Goal: Find specific page/section: Find specific page/section

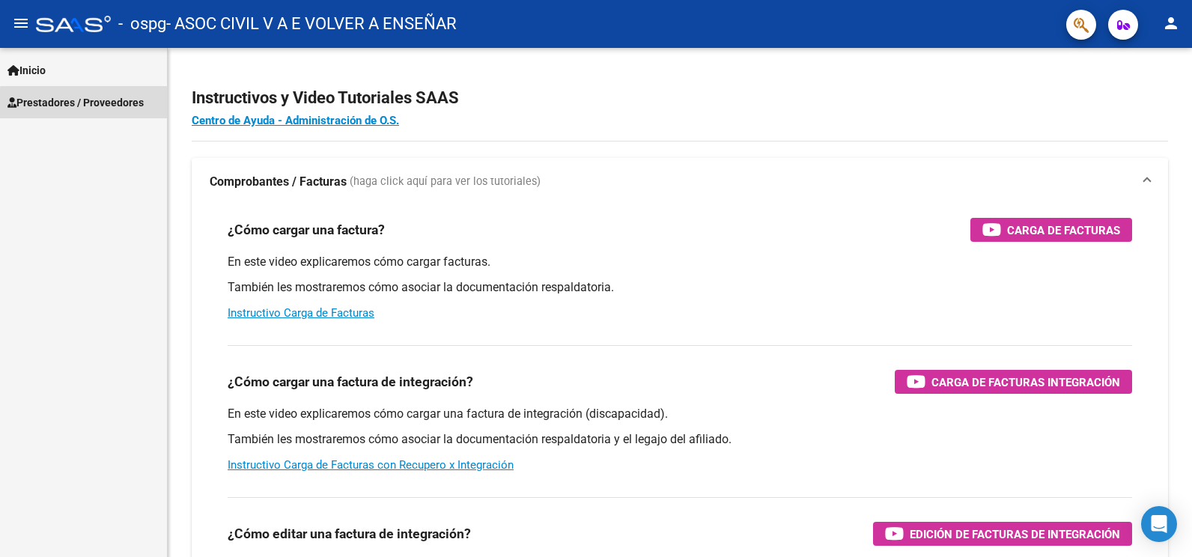
click at [112, 110] on span "Prestadores / Proveedores" at bounding box center [75, 102] width 136 height 16
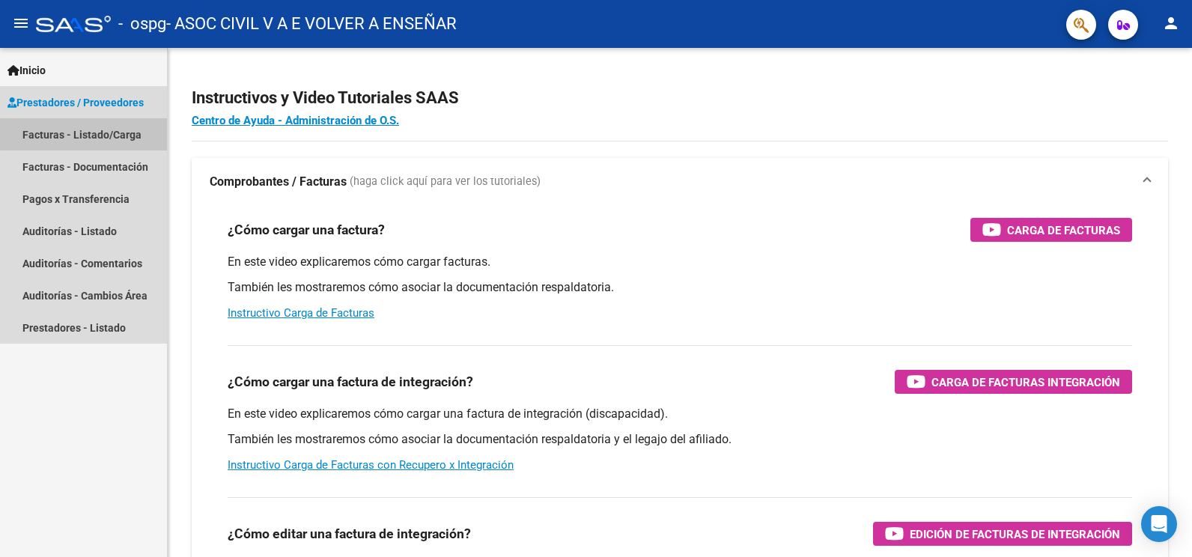
click at [119, 126] on link "Facturas - Listado/Carga" at bounding box center [83, 134] width 167 height 32
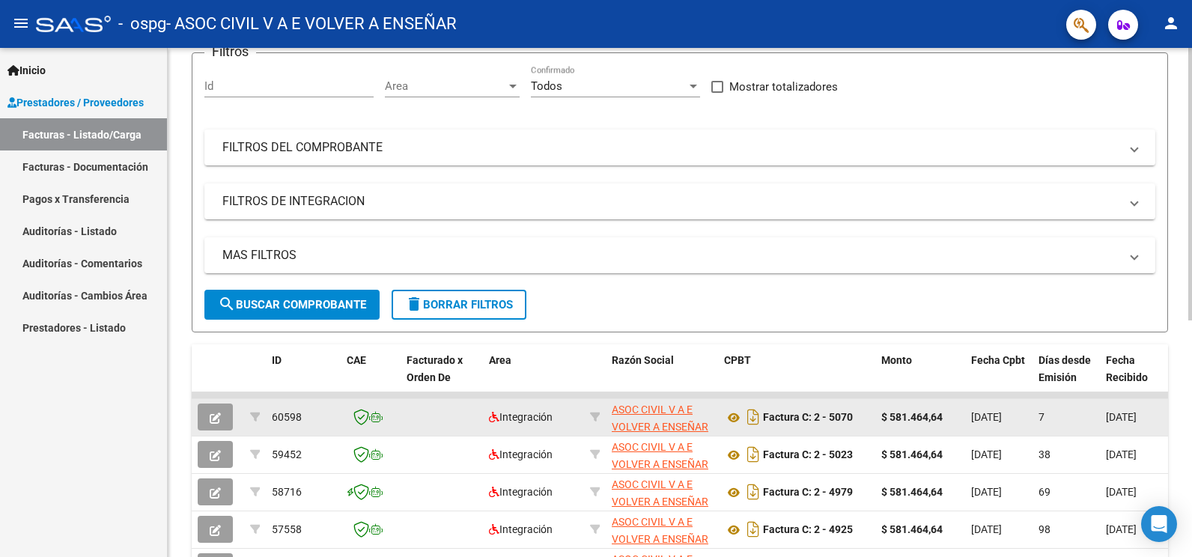
scroll to position [200, 0]
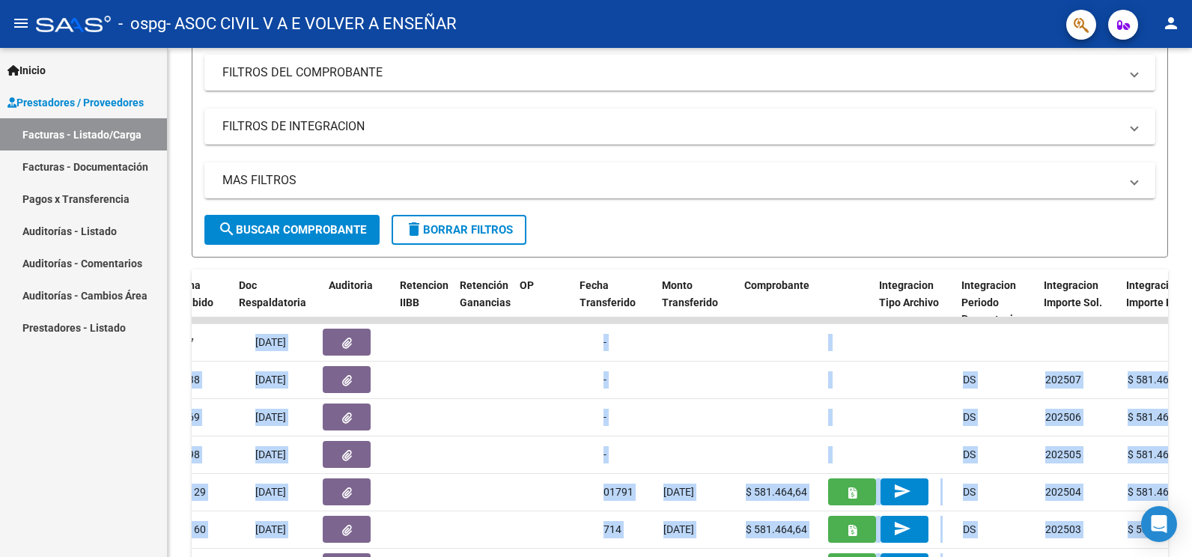
drag, startPoint x: 1104, startPoint y: 359, endPoint x: 1194, endPoint y: 356, distance: 89.9
click at [1191, 356] on html "menu - ospg - ASOC CIVIL V A E VOLVER A ENSEÑAR person Inicio Instructivos Cont…" at bounding box center [596, 278] width 1192 height 557
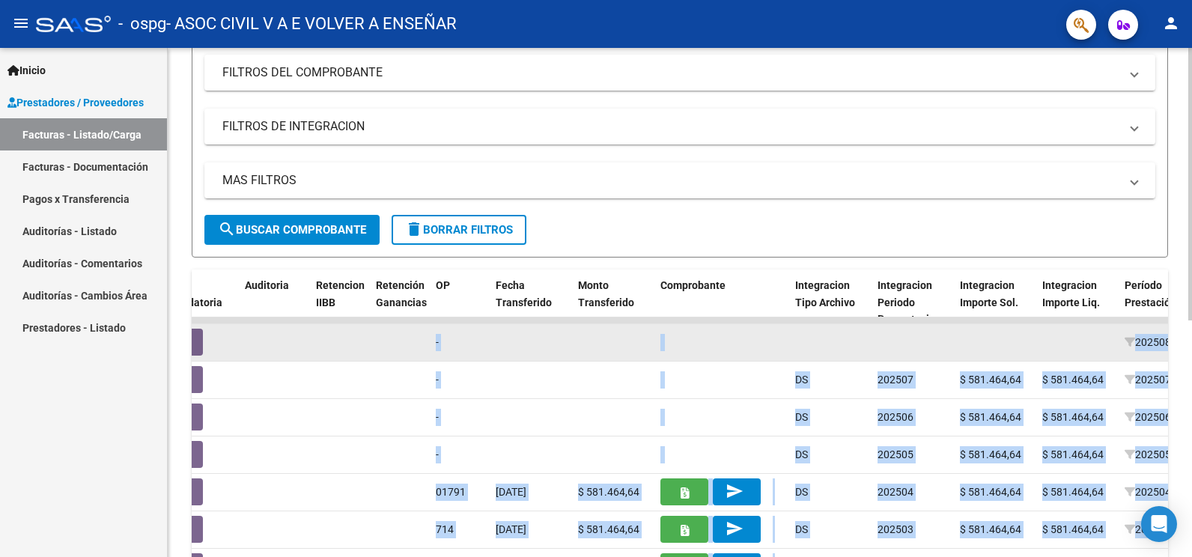
drag, startPoint x: 1191, startPoint y: 356, endPoint x: 1019, endPoint y: 344, distance: 172.7
click at [1019, 344] on datatable-body-cell at bounding box center [995, 342] width 82 height 37
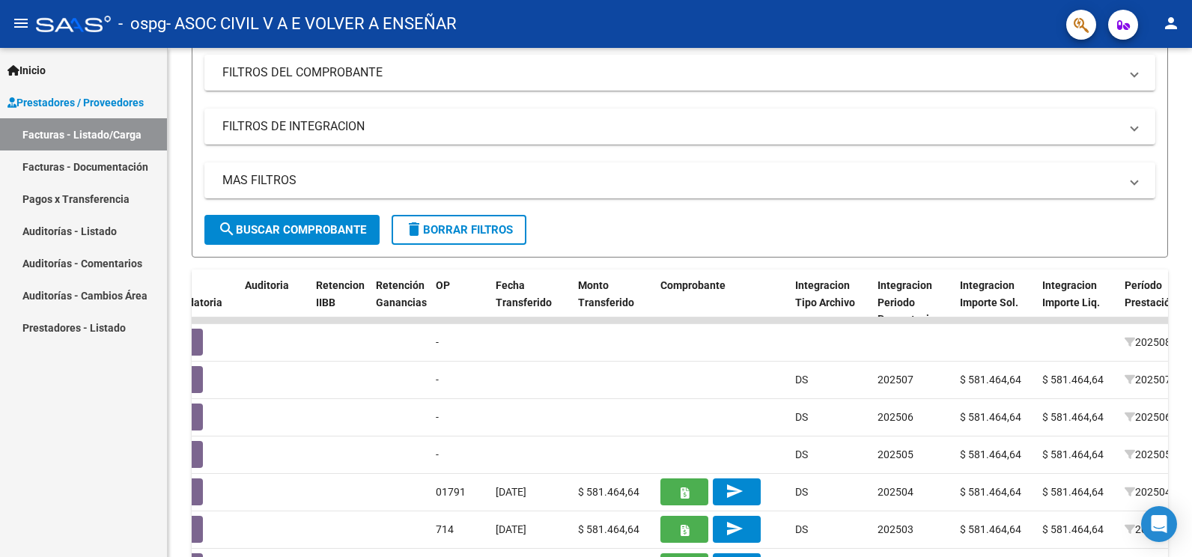
drag, startPoint x: 1050, startPoint y: 351, endPoint x: 1194, endPoint y: 350, distance: 144.5
click at [1191, 350] on html "menu - ospg - ASOC CIVIL V A E VOLVER A ENSEÑAR person Inicio Instructivos Cont…" at bounding box center [596, 278] width 1192 height 557
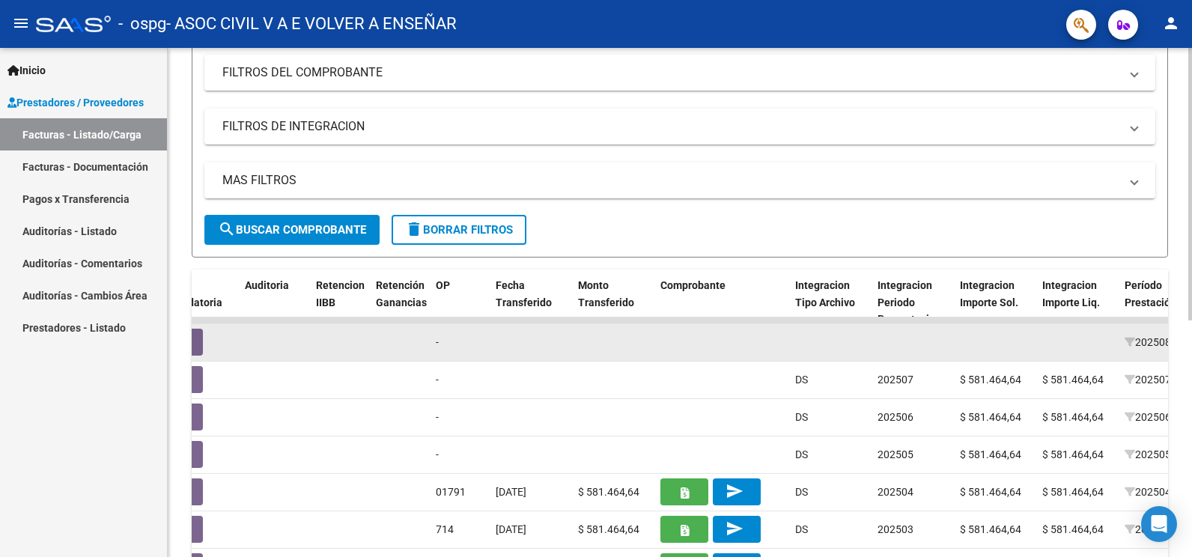
drag, startPoint x: 1107, startPoint y: 350, endPoint x: 1160, endPoint y: 349, distance: 53.2
click at [1160, 349] on div "60598 Integración ASOC CIVIL V A E VOLVER A ENSEÑAR 30707303073 Factura C: 2 - …" at bounding box center [751, 342] width 3157 height 37
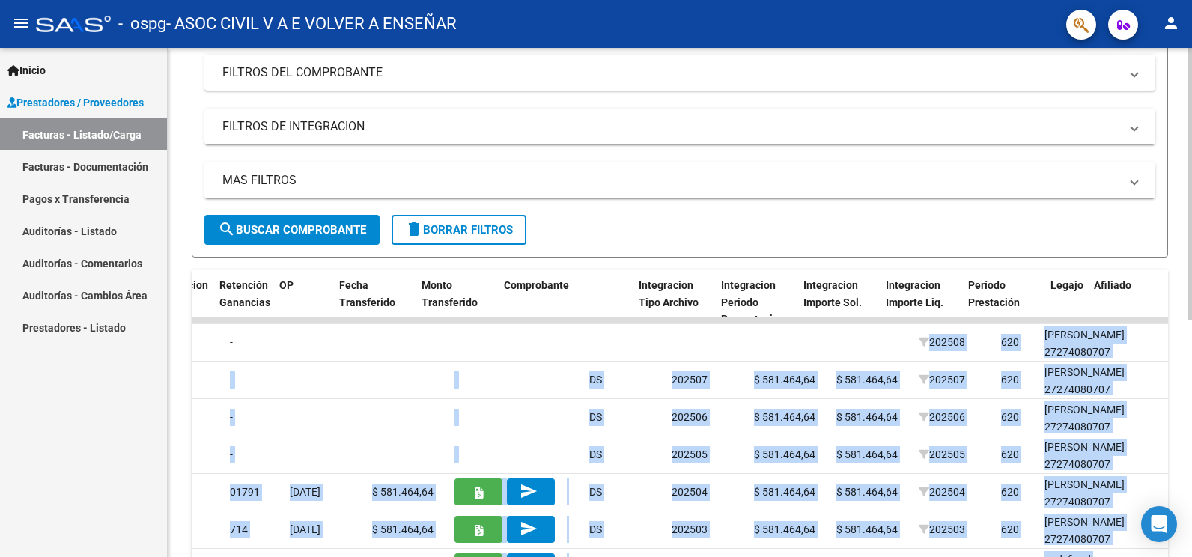
drag, startPoint x: 1131, startPoint y: 343, endPoint x: 1169, endPoint y: 355, distance: 39.3
click at [1169, 355] on div "Video tutorial PRESTADORES -> Listado de CPBTs Emitidos por Prestadores / Prove…" at bounding box center [680, 318] width 1024 height 941
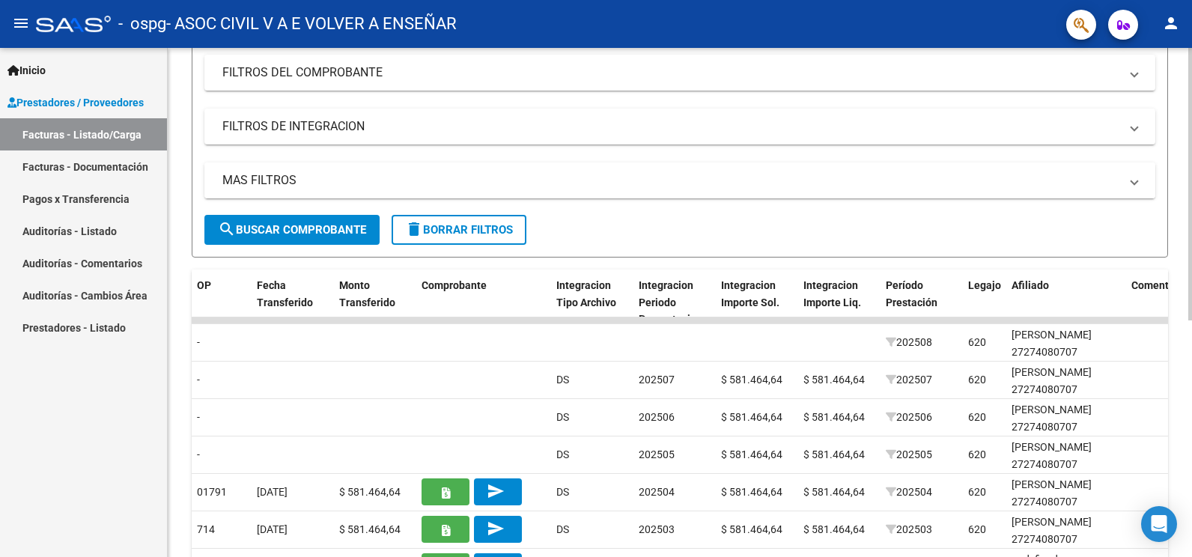
click at [957, 172] on mat-panel-title "MAS FILTROS" at bounding box center [670, 180] width 897 height 16
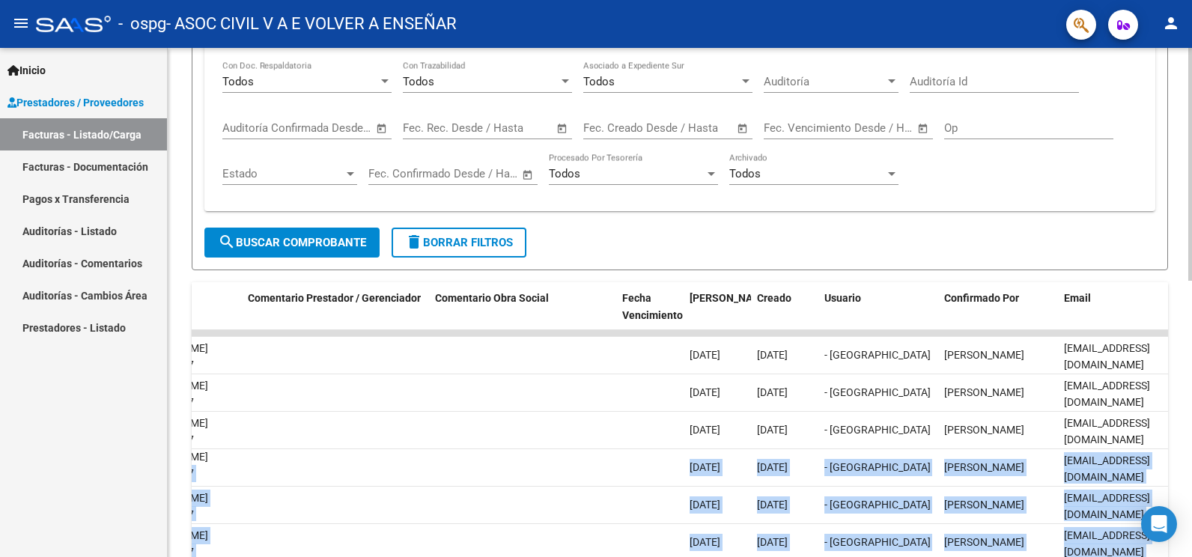
scroll to position [0, 2181]
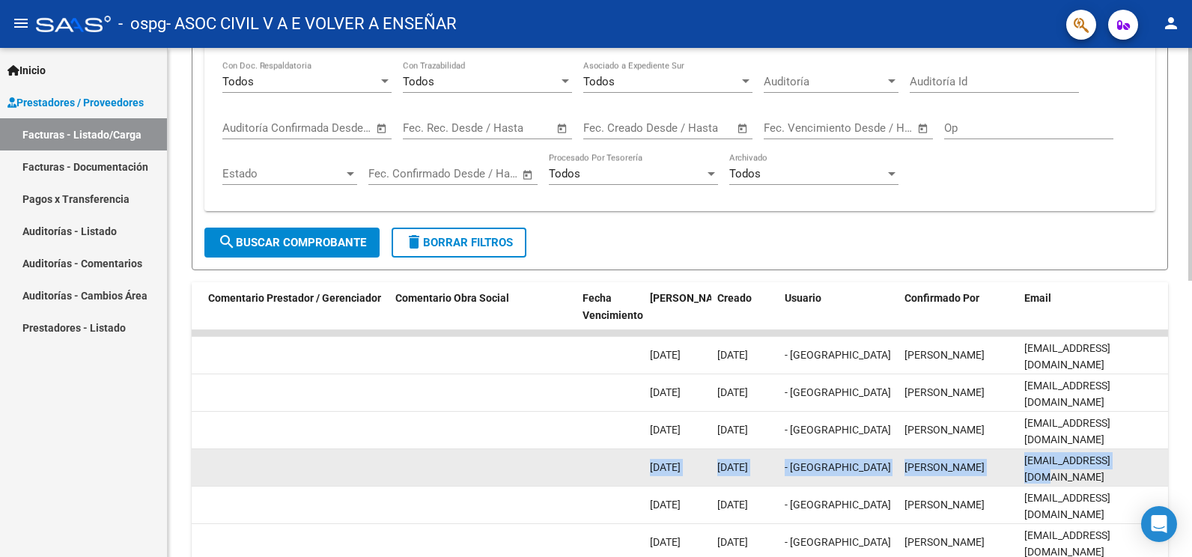
drag, startPoint x: 1027, startPoint y: 476, endPoint x: 1162, endPoint y: 481, distance: 135.6
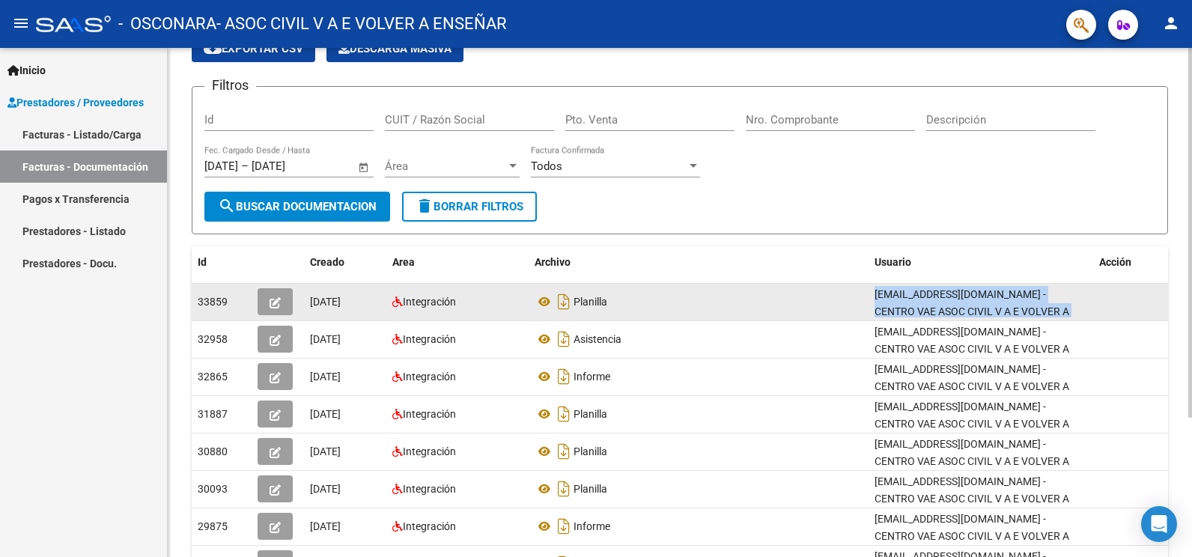
drag, startPoint x: 864, startPoint y: 308, endPoint x: 1158, endPoint y: 294, distance: 294.6
click at [1158, 294] on div "33859 01/09/2025 Integración Planilla centrovae@gmail.com - CENTRO VAE ASOC CIV…" at bounding box center [680, 302] width 976 height 37
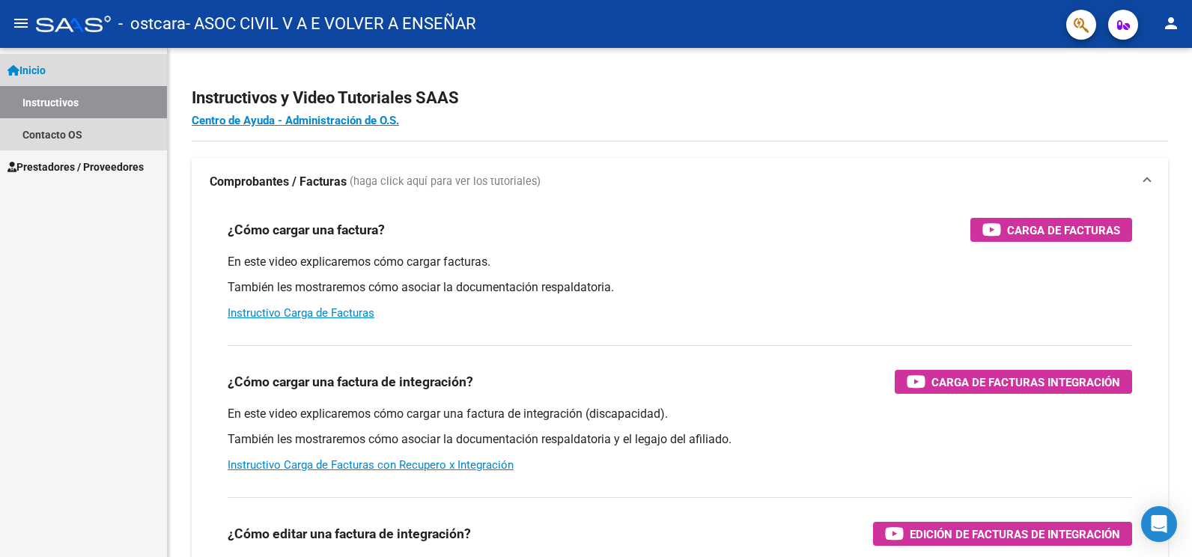
click at [58, 100] on link "Instructivos" at bounding box center [83, 102] width 167 height 32
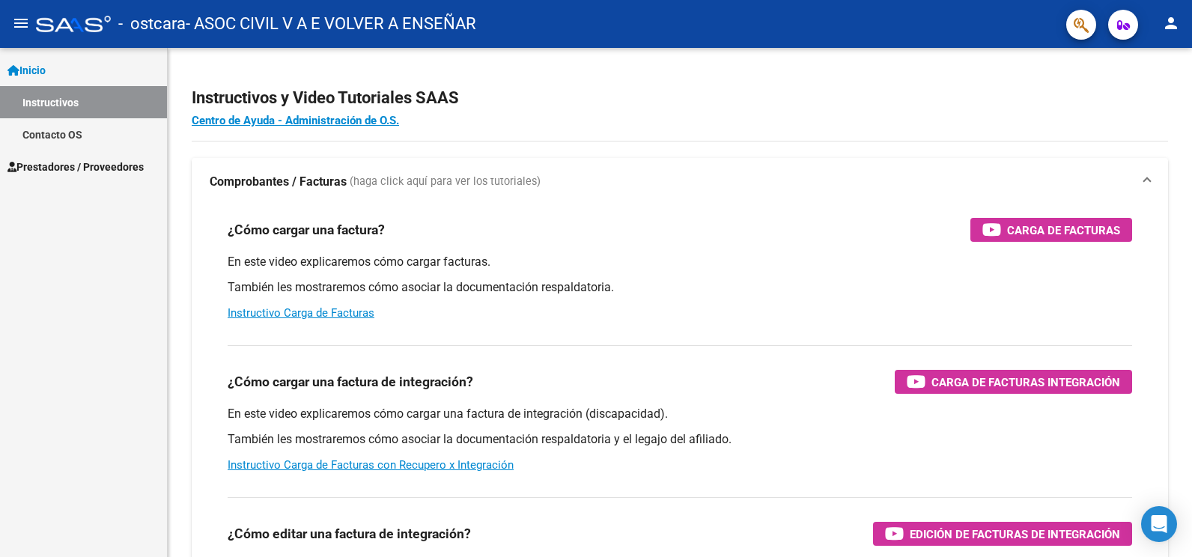
click at [65, 169] on span "Prestadores / Proveedores" at bounding box center [75, 167] width 136 height 16
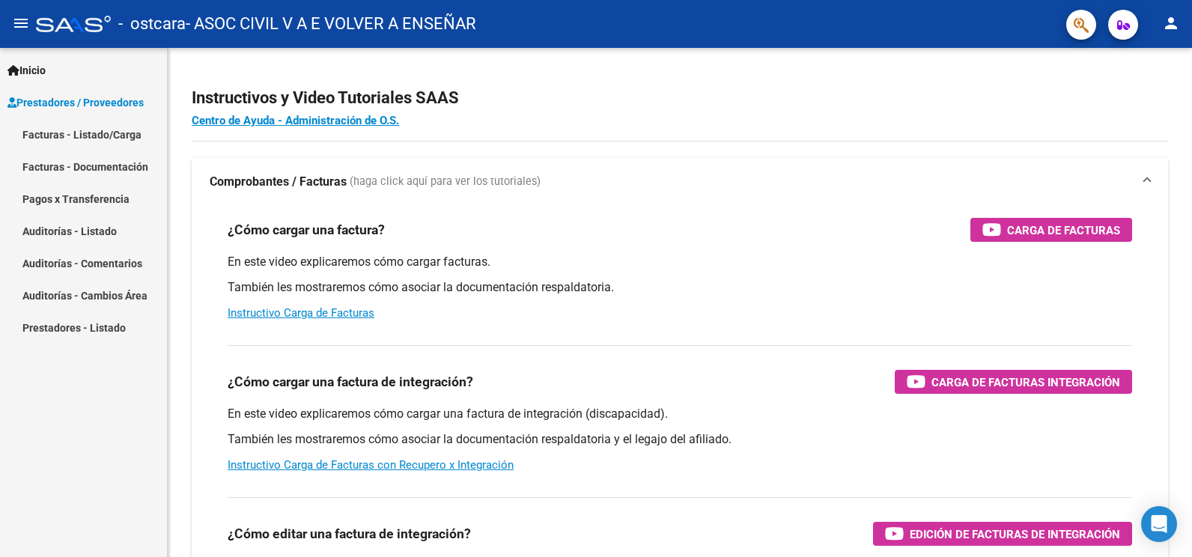
click at [70, 156] on link "Facturas - Documentación" at bounding box center [83, 167] width 167 height 32
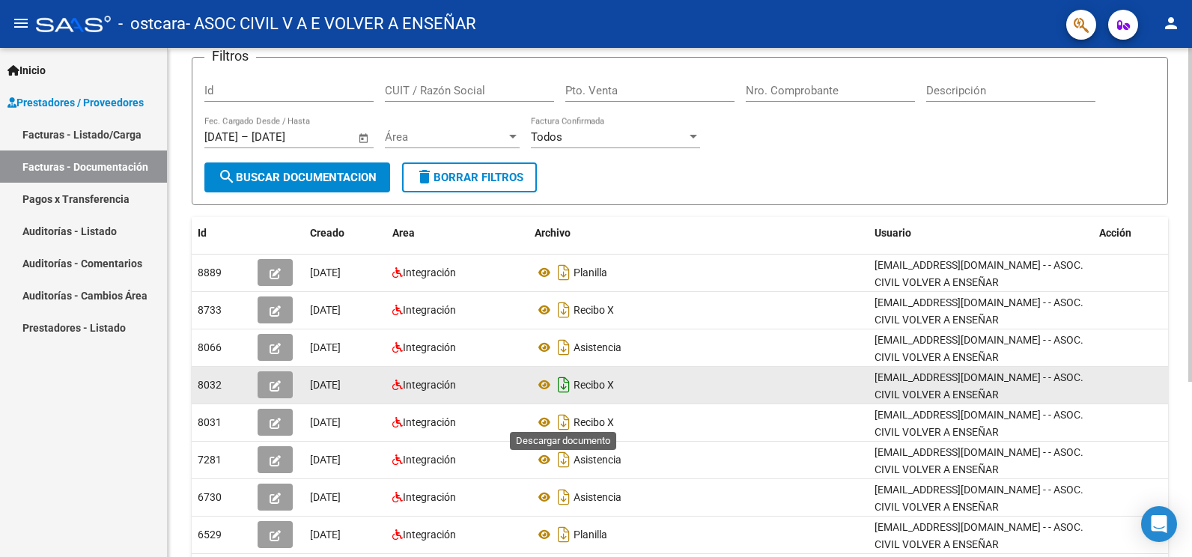
scroll to position [150, 0]
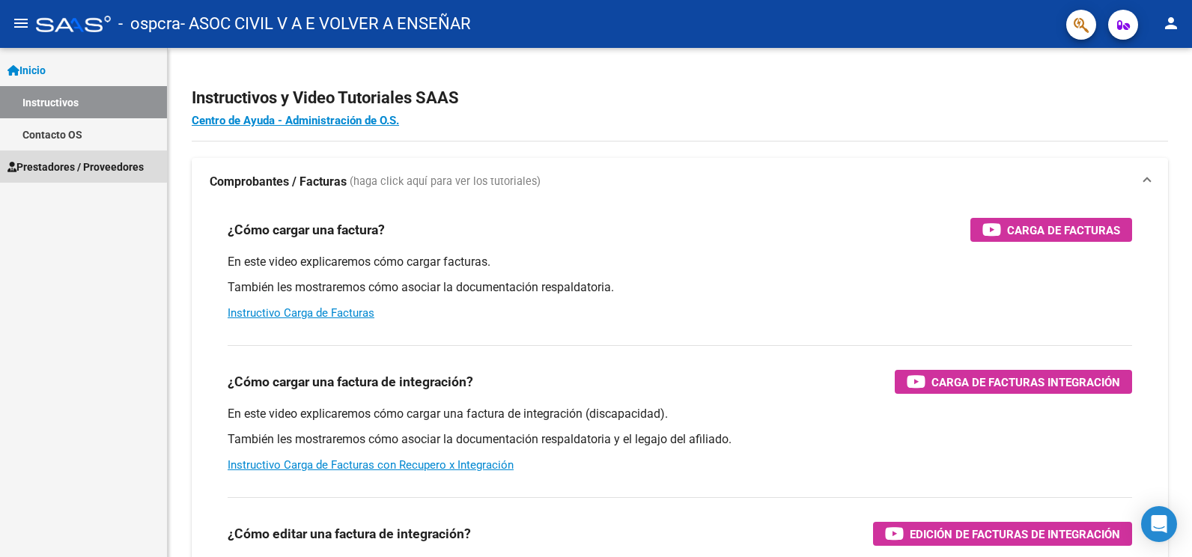
click at [76, 162] on span "Prestadores / Proveedores" at bounding box center [75, 167] width 136 height 16
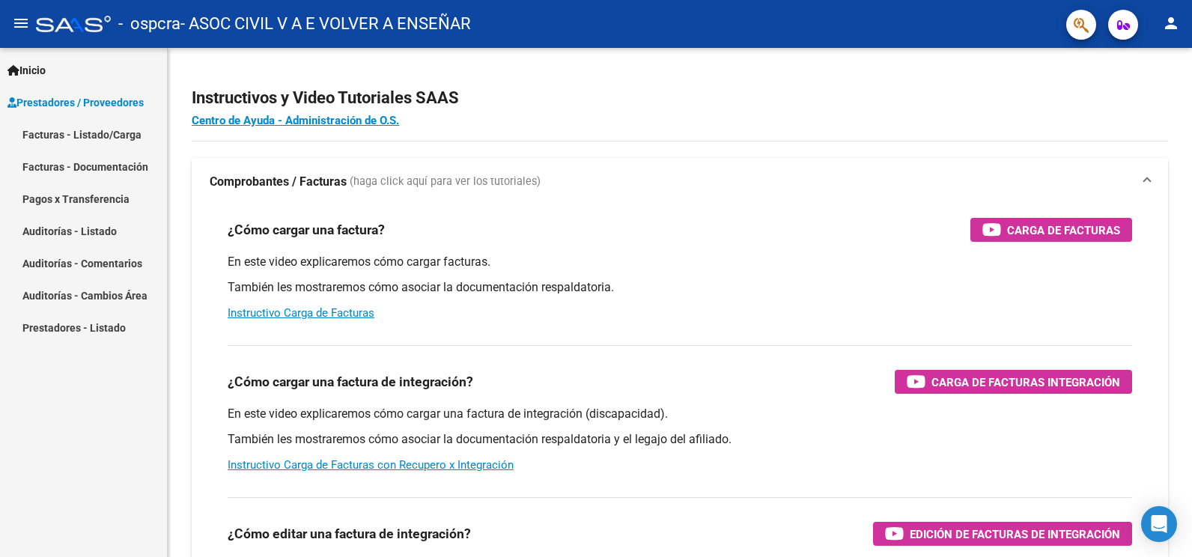
click at [85, 170] on link "Facturas - Documentación" at bounding box center [83, 167] width 167 height 32
